Goal: Task Accomplishment & Management: Use online tool/utility

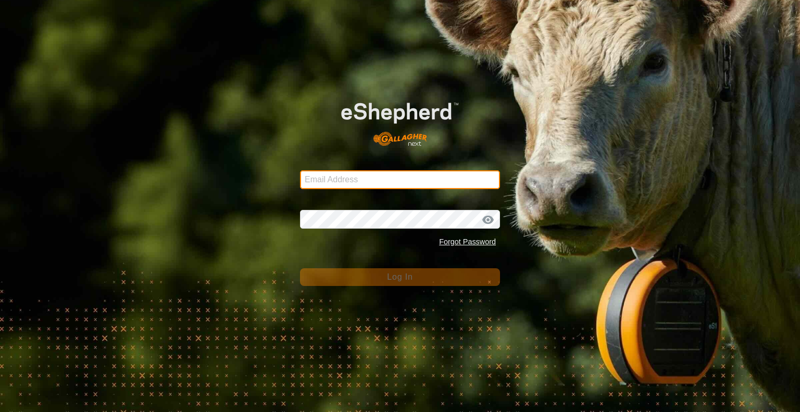
click at [326, 179] on input "Email Address" at bounding box center [400, 179] width 200 height 19
type input "[EMAIL_ADDRESS][DOMAIN_NAME]"
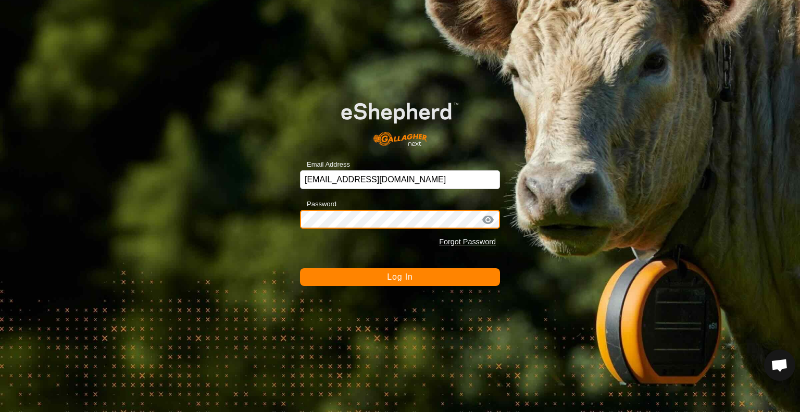
click at [300, 268] on button "Log In" at bounding box center [400, 277] width 200 height 18
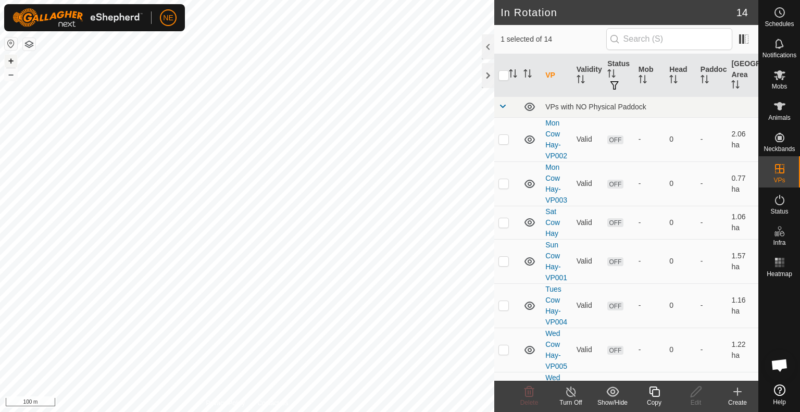
click at [13, 60] on button "+" at bounding box center [11, 61] width 13 height 13
click at [273, 0] on html "NE Schedules Notifications Mobs Animals Neckbands VPs Status Infra Heatmap Help…" at bounding box center [400, 206] width 800 height 412
click at [661, 401] on div "Copy" at bounding box center [654, 402] width 42 height 9
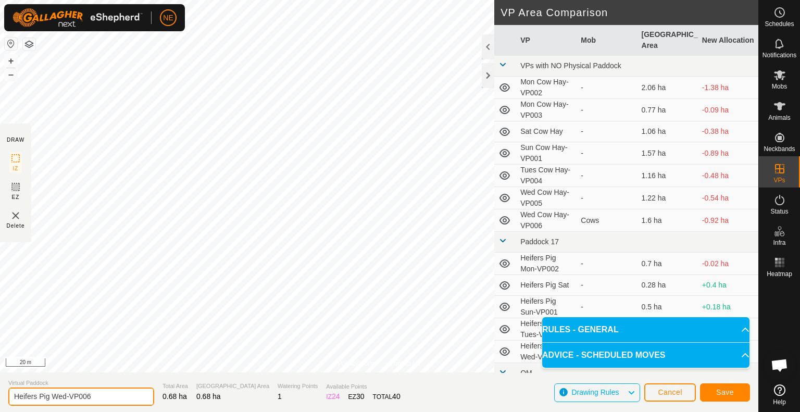
click at [66, 400] on input "Heifers Pig Wed-VP006" at bounding box center [81, 397] width 146 height 18
type input "Heifers Pig Thur-VP006"
click at [721, 396] on span "Save" at bounding box center [725, 392] width 18 height 8
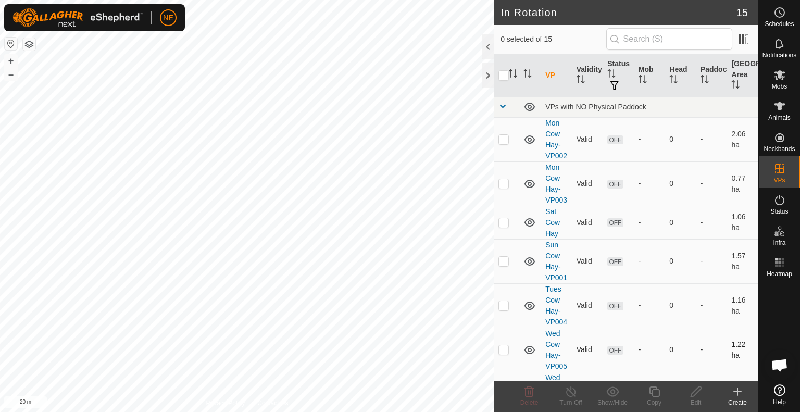
checkbox input "true"
click at [696, 398] on div "Edit" at bounding box center [696, 402] width 42 height 9
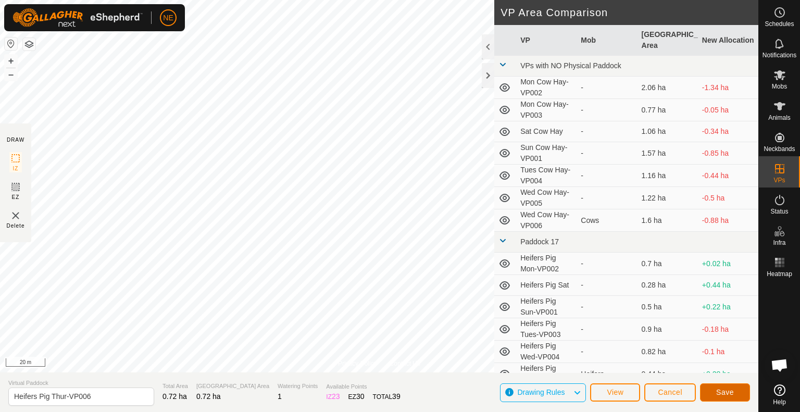
click at [732, 393] on span "Save" at bounding box center [725, 392] width 18 height 8
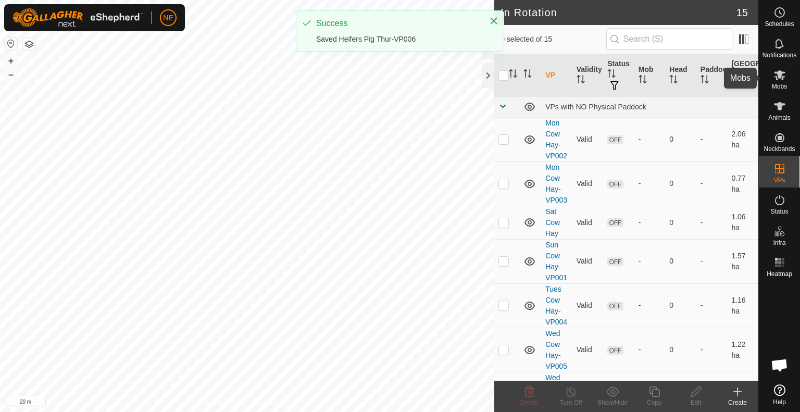
click at [776, 84] on span "Mobs" at bounding box center [779, 86] width 15 height 6
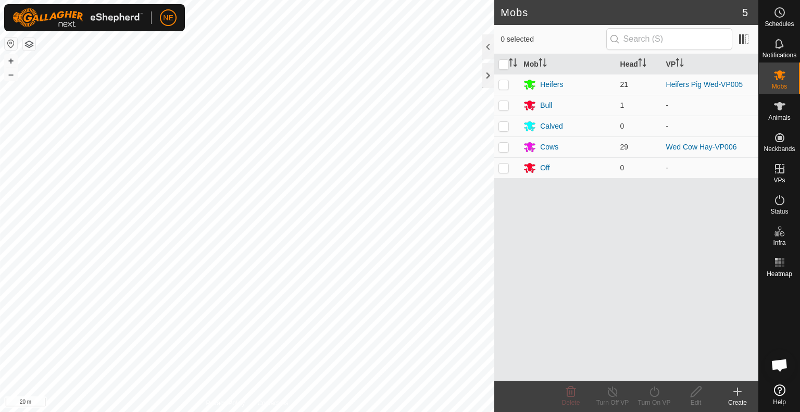
click at [504, 84] on p-checkbox at bounding box center [504, 84] width 10 height 8
checkbox input "true"
click at [657, 402] on div "Turn On VP" at bounding box center [654, 402] width 42 height 9
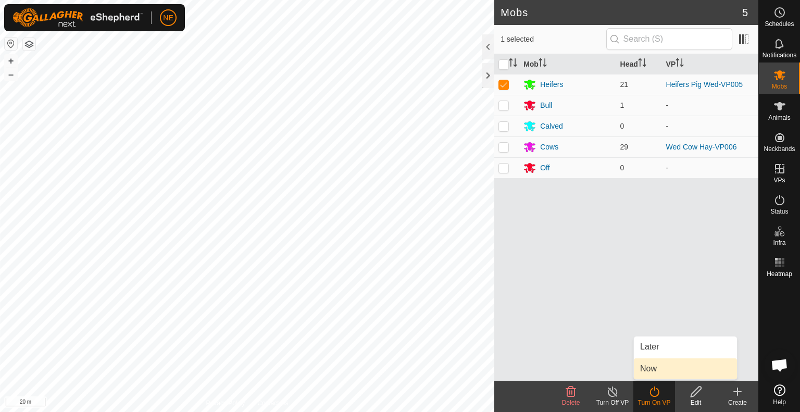
click at [662, 373] on link "Now" at bounding box center [685, 368] width 103 height 21
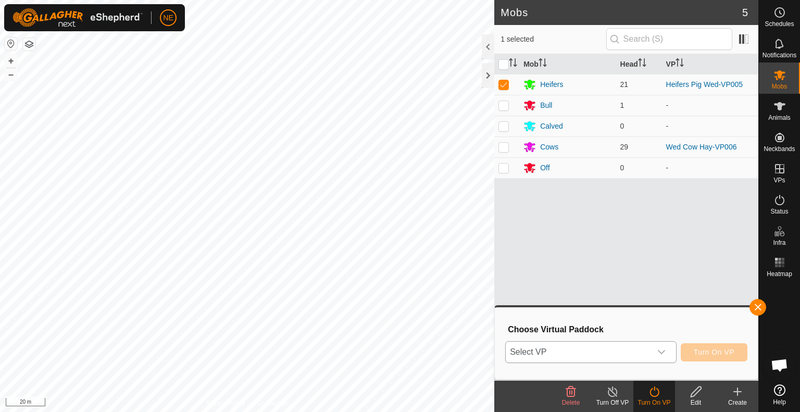
click at [660, 350] on icon "dropdown trigger" at bounding box center [661, 352] width 8 height 8
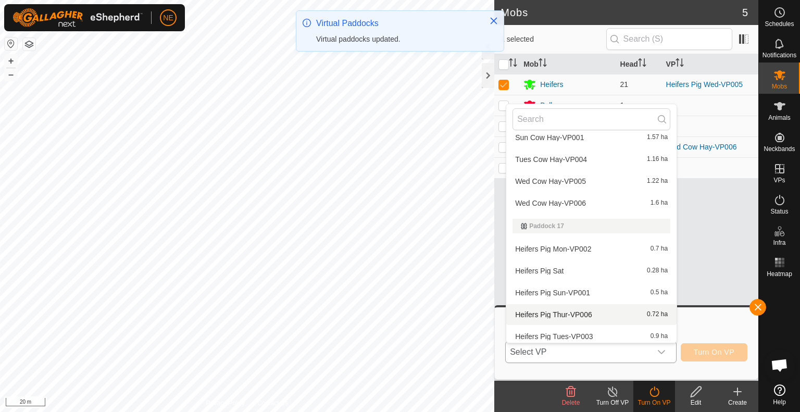
scroll to position [101, 0]
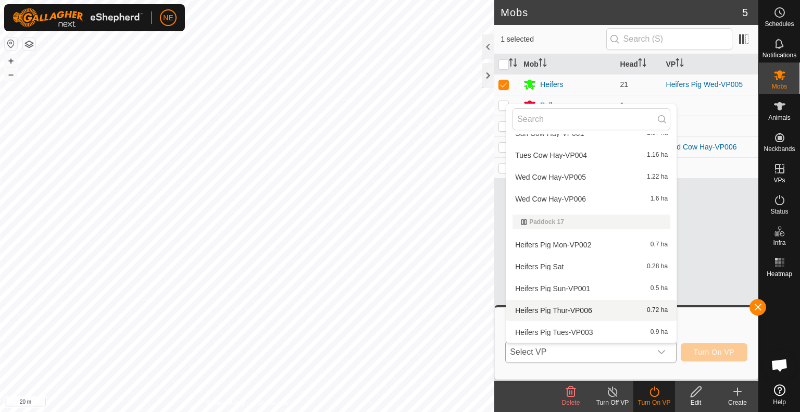
click at [587, 310] on li "Heifers Pig Thur-VP006 0.72 ha" at bounding box center [591, 310] width 170 height 21
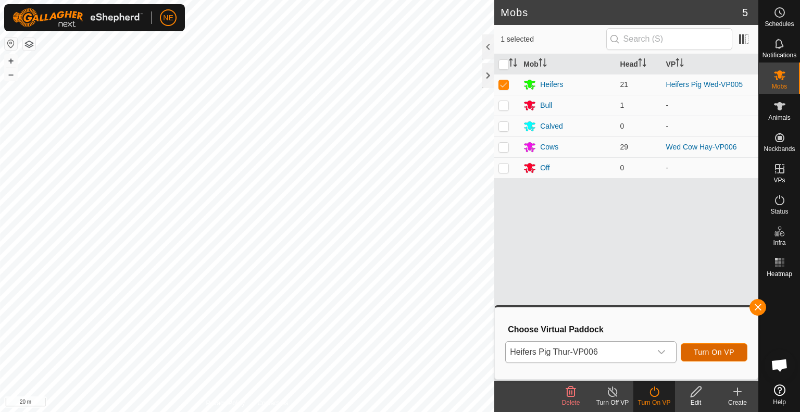
click at [704, 354] on span "Turn On VP" at bounding box center [714, 352] width 41 height 8
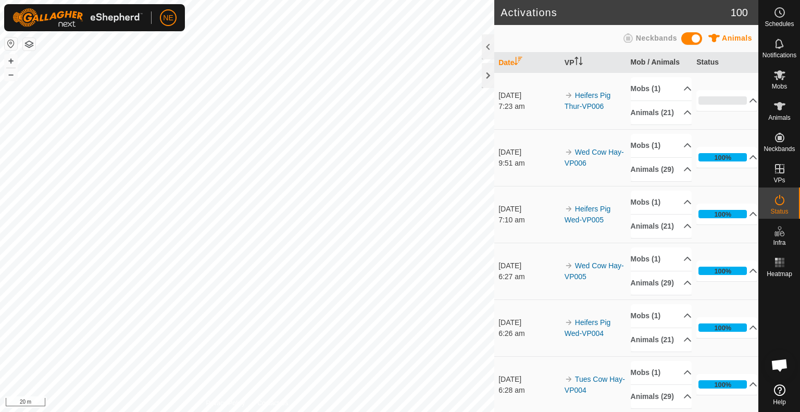
click at [381, 412] on html "NE Schedules Notifications Mobs Animals Neckbands VPs Status Infra Heatmap Help…" at bounding box center [400, 206] width 800 height 412
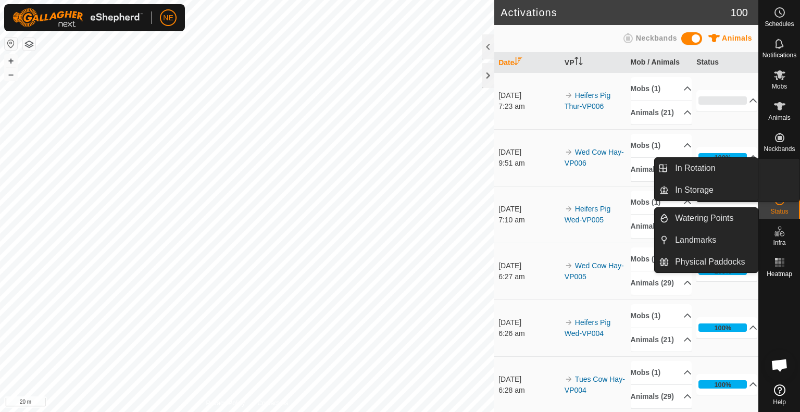
drag, startPoint x: 782, startPoint y: 183, endPoint x: 781, endPoint y: 167, distance: 16.7
click at [781, 167] on icon at bounding box center [780, 169] width 13 height 13
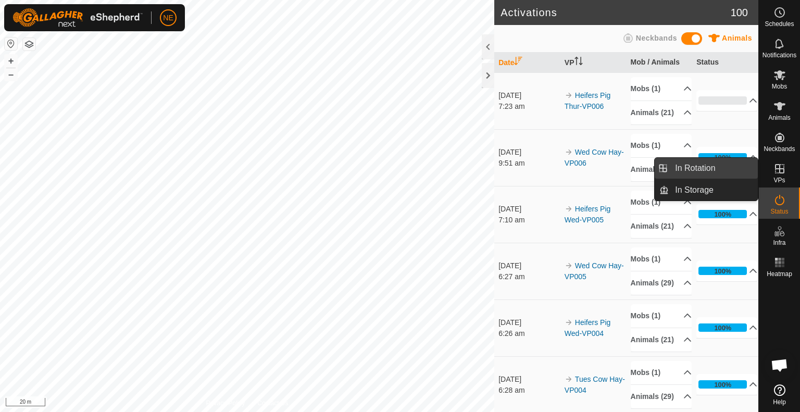
click at [727, 172] on link "In Rotation" at bounding box center [713, 168] width 89 height 21
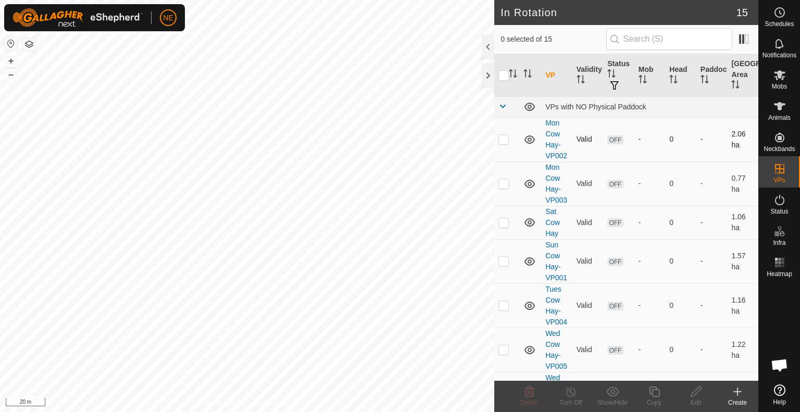
checkbox input "true"
click at [660, 402] on div "Copy" at bounding box center [654, 402] width 42 height 9
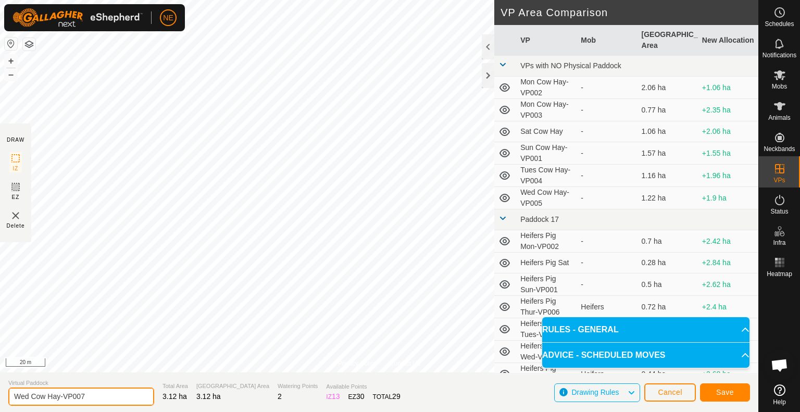
click at [29, 398] on input "Wed Cow Hay-VP007" at bounding box center [81, 397] width 146 height 18
type input "Thur Cow Hay-VP007"
click at [732, 392] on span "Save" at bounding box center [725, 392] width 18 height 8
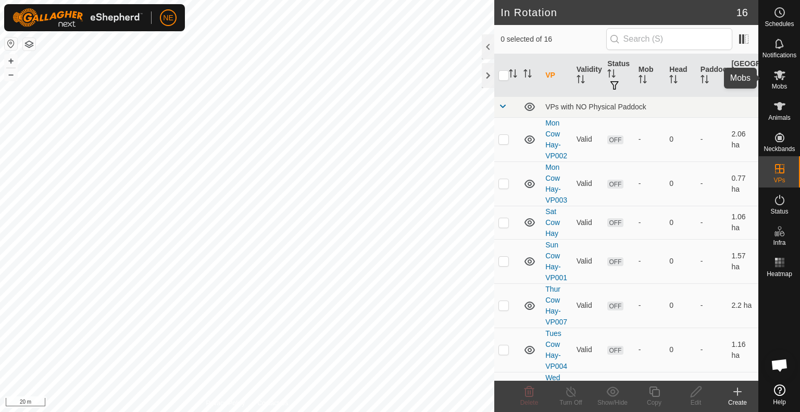
click at [781, 85] on span "Mobs" at bounding box center [779, 86] width 15 height 6
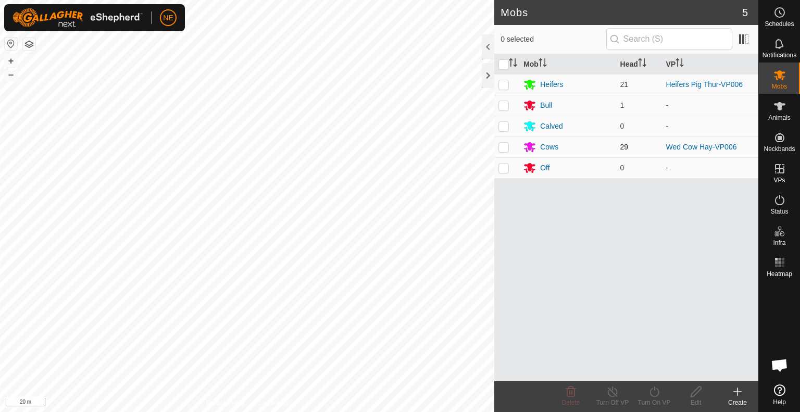
click at [504, 150] on p-checkbox at bounding box center [504, 147] width 10 height 8
checkbox input "true"
click at [653, 400] on div "Turn On VP" at bounding box center [654, 402] width 42 height 9
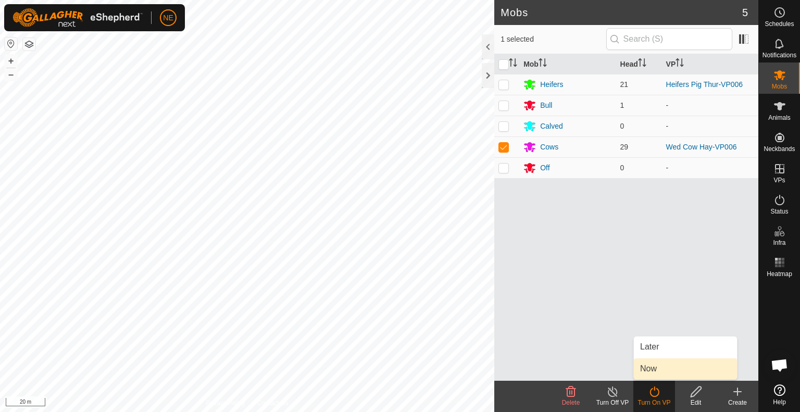
click at [652, 366] on link "Now" at bounding box center [685, 368] width 103 height 21
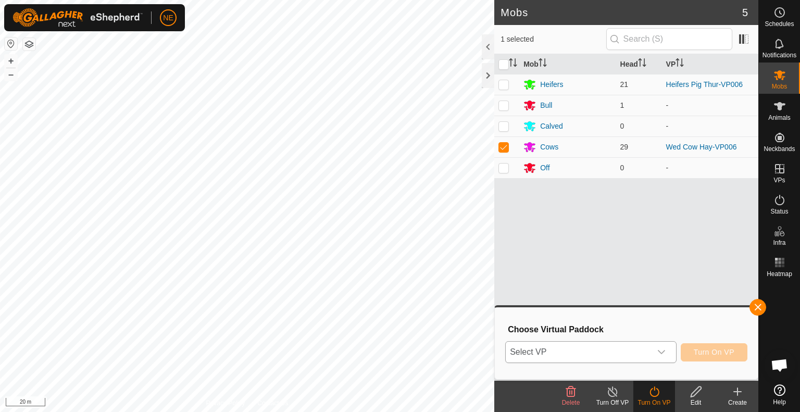
click at [663, 353] on icon "dropdown trigger" at bounding box center [661, 352] width 8 height 8
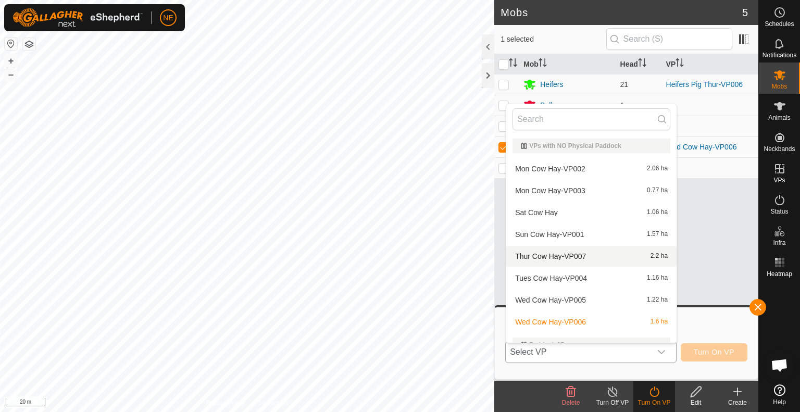
click at [558, 255] on li "Thur Cow Hay-VP007 2.2 ha" at bounding box center [591, 256] width 170 height 21
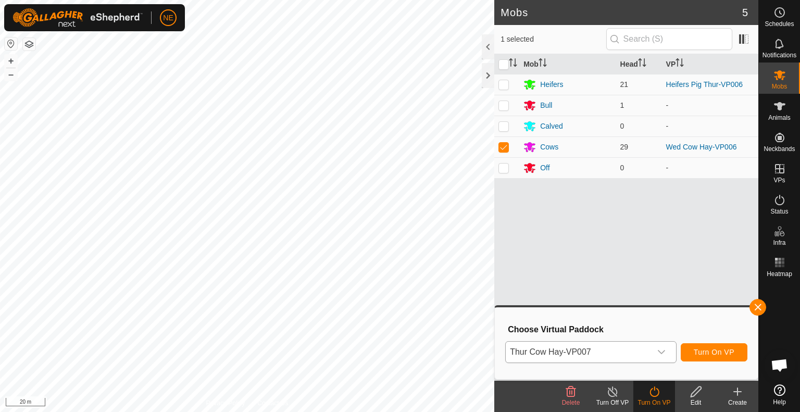
click at [500, 237] on div "Mobs 5 1 selected Mob Head VP Heifers 21 Heifers Pig Thur-VP006 Bull 1 - Calved…" at bounding box center [379, 206] width 758 height 412
click at [706, 351] on span "Turn On VP" at bounding box center [714, 352] width 41 height 8
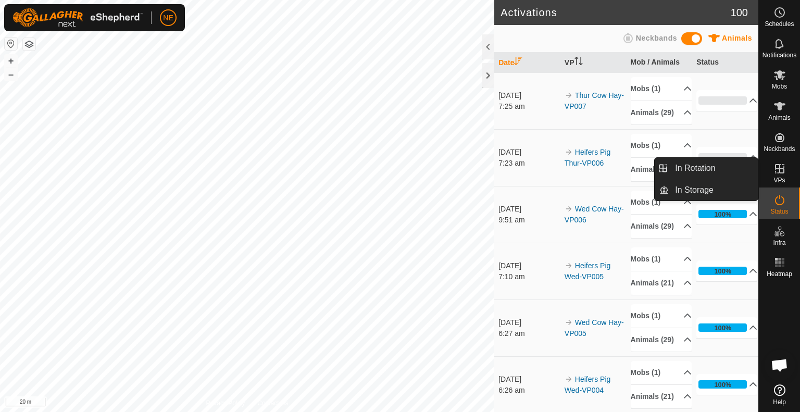
click at [788, 172] on es-virtualpaddocks-svg-icon at bounding box center [779, 168] width 19 height 17
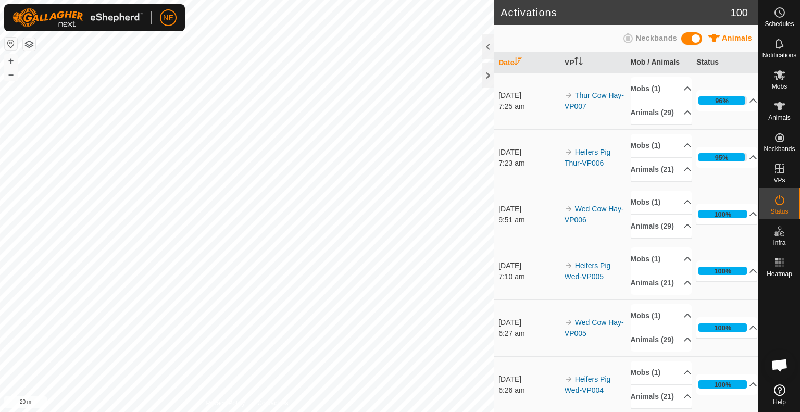
click at [500, 0] on html "NE Schedules Notifications Mobs Animals Neckbands VPs Status Infra Heatmap Help…" at bounding box center [400, 206] width 800 height 412
click at [433, 0] on html "NE Schedules Notifications Mobs Animals Neckbands VPs Status Infra Heatmap Help…" at bounding box center [400, 206] width 800 height 412
click at [264, 0] on html "NE Schedules Notifications Mobs Animals Neckbands VPs Status Infra Heatmap Help…" at bounding box center [400, 206] width 800 height 412
